Goal: Navigation & Orientation: Find specific page/section

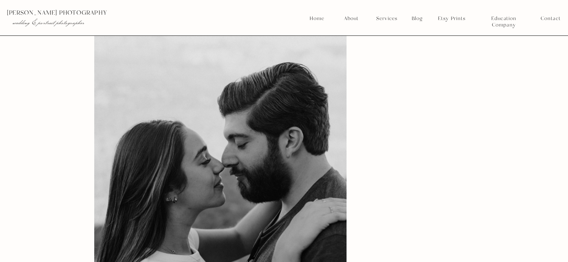
scroll to position [10194, 0]
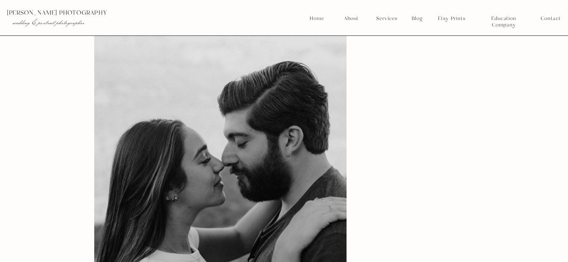
drag, startPoint x: 423, startPoint y: 146, endPoint x: 377, endPoint y: 35, distance: 119.4
click at [389, 18] on nav "Services" at bounding box center [386, 18] width 27 height 6
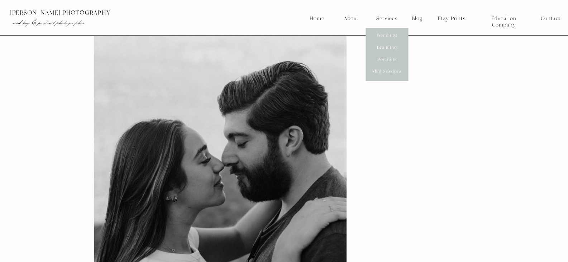
click at [350, 19] on nav "About" at bounding box center [351, 18] width 18 height 6
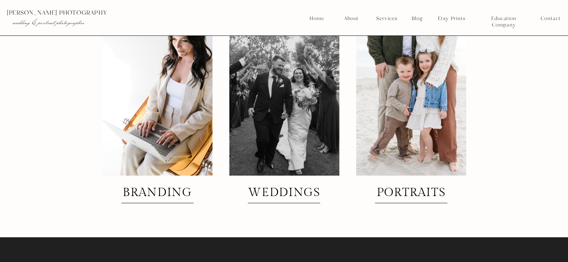
scroll to position [1717, 0]
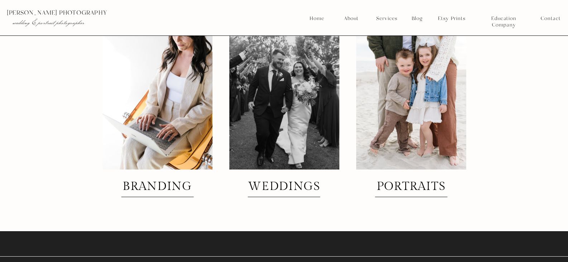
click at [552, 16] on nav "Contact" at bounding box center [551, 18] width 20 height 6
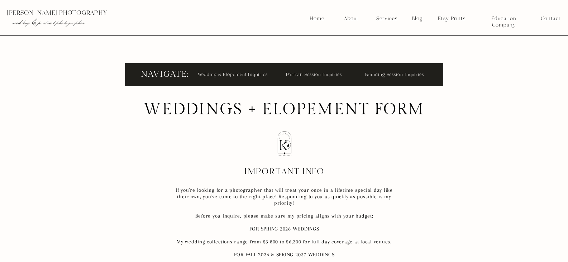
scroll to position [282, 0]
